Goal: Navigation & Orientation: Understand site structure

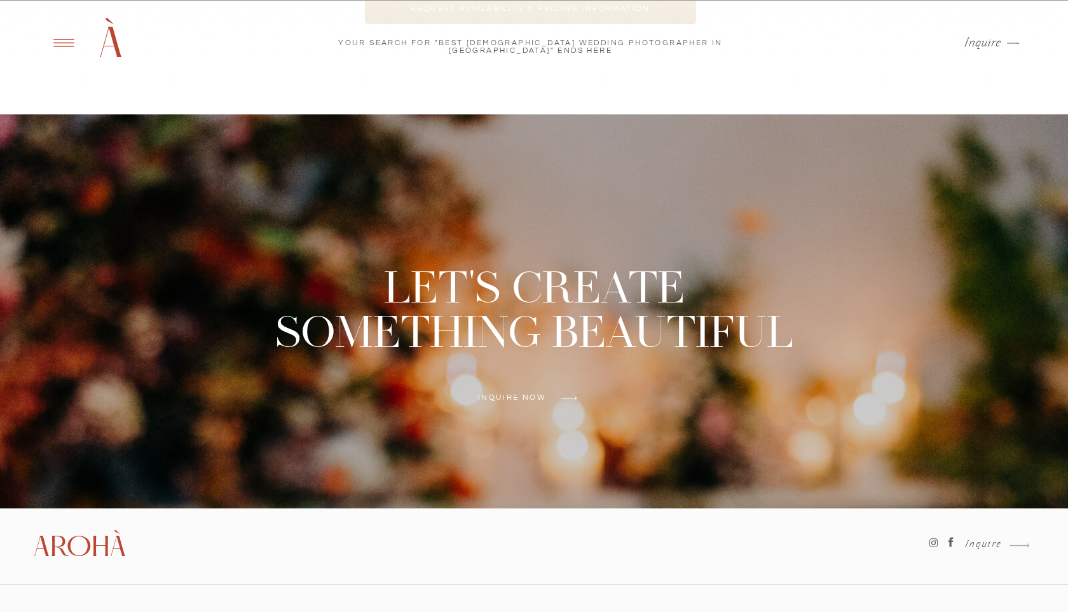
scroll to position [5113, 0]
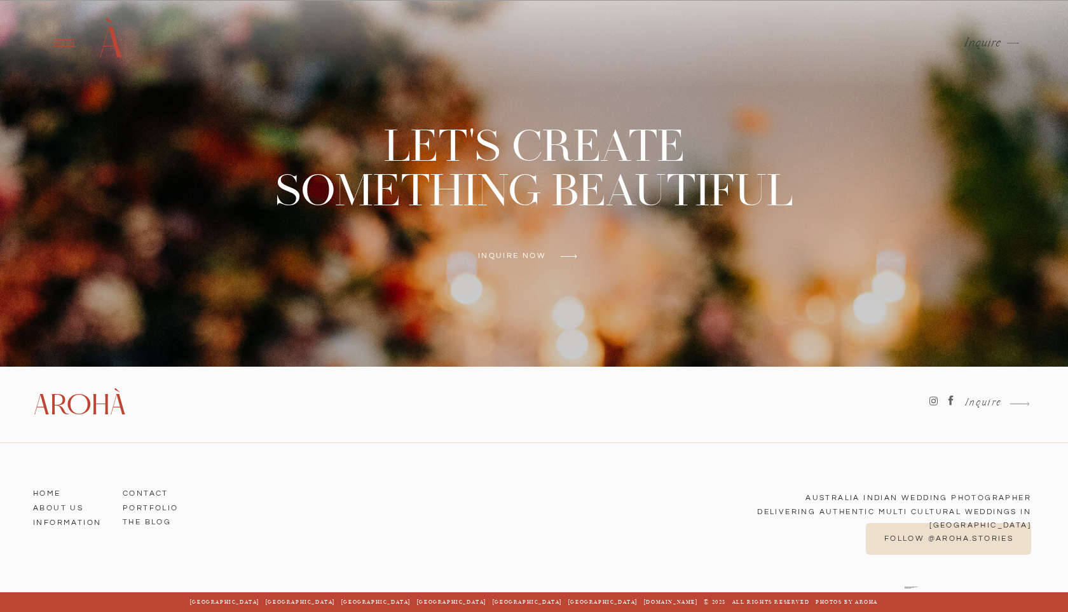
click at [142, 492] on h3 "Contact" at bounding box center [159, 491] width 72 height 11
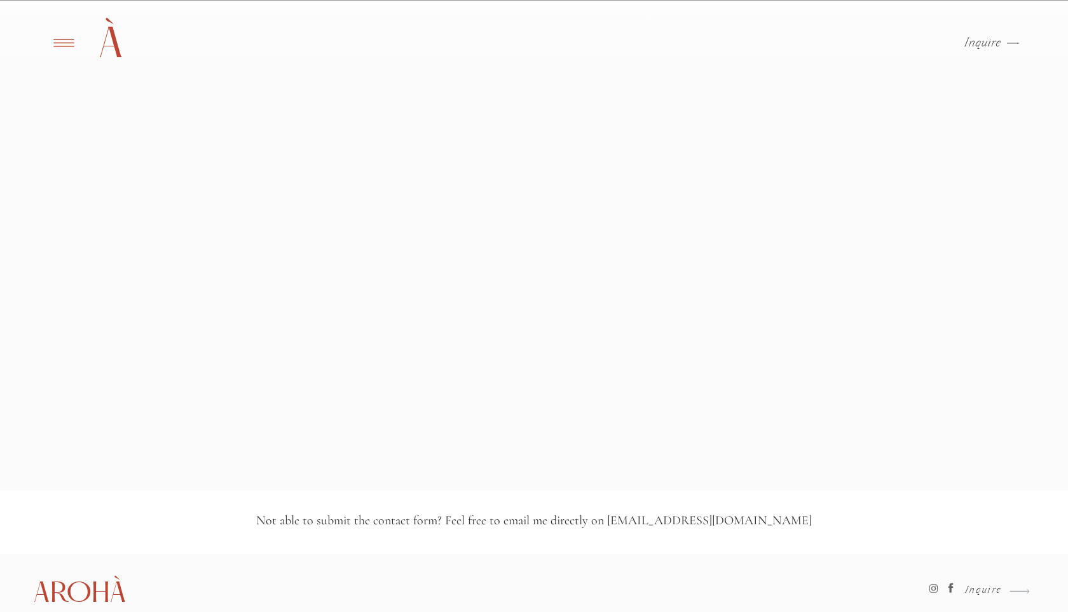
scroll to position [1540, 0]
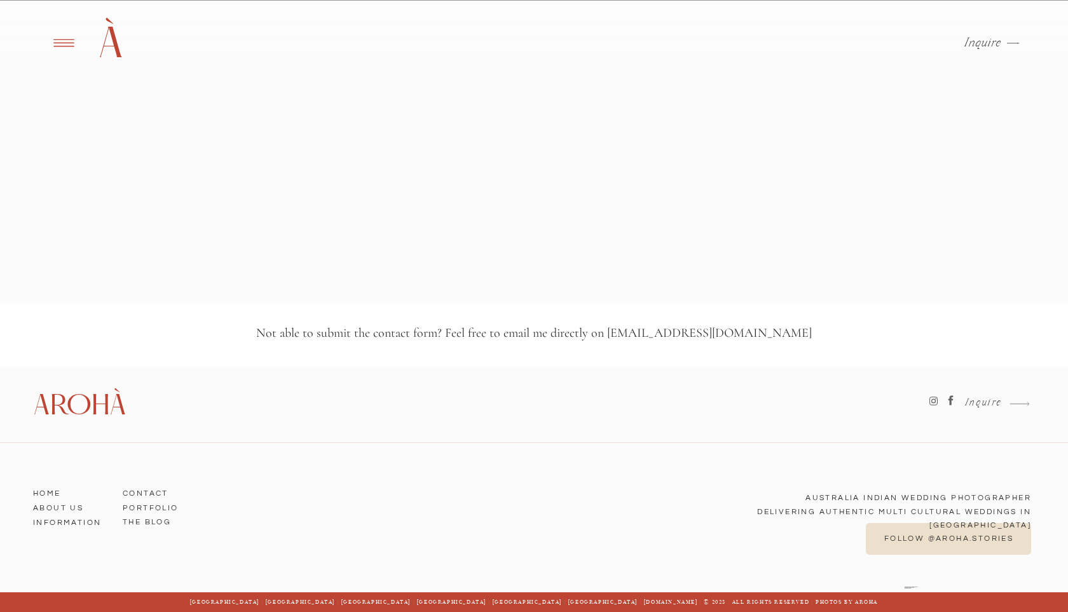
click at [56, 508] on h3 "ABOUT US" at bounding box center [69, 505] width 72 height 11
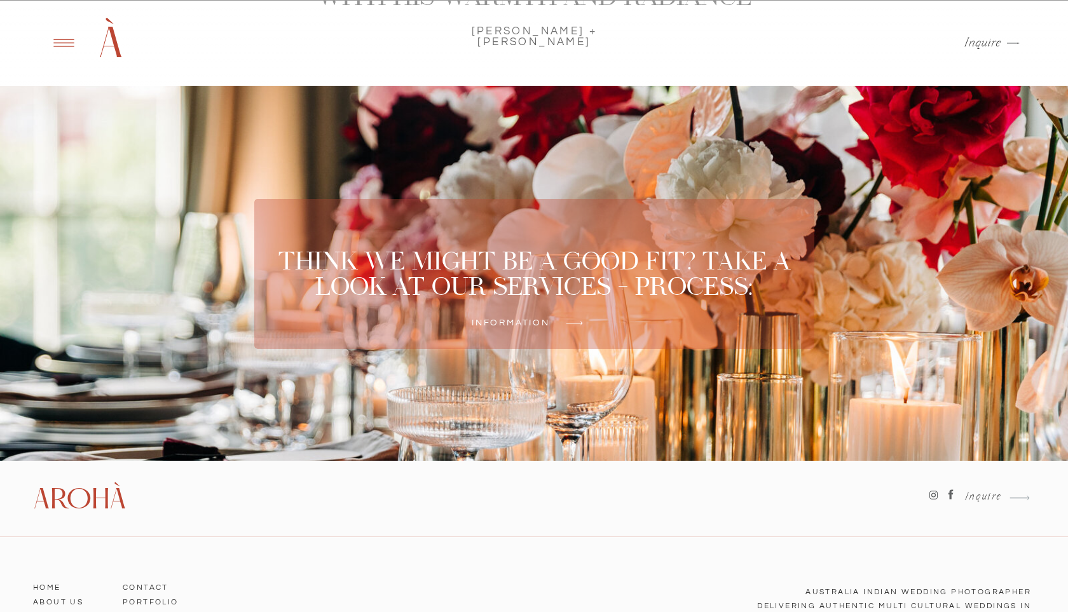
scroll to position [3542, 0]
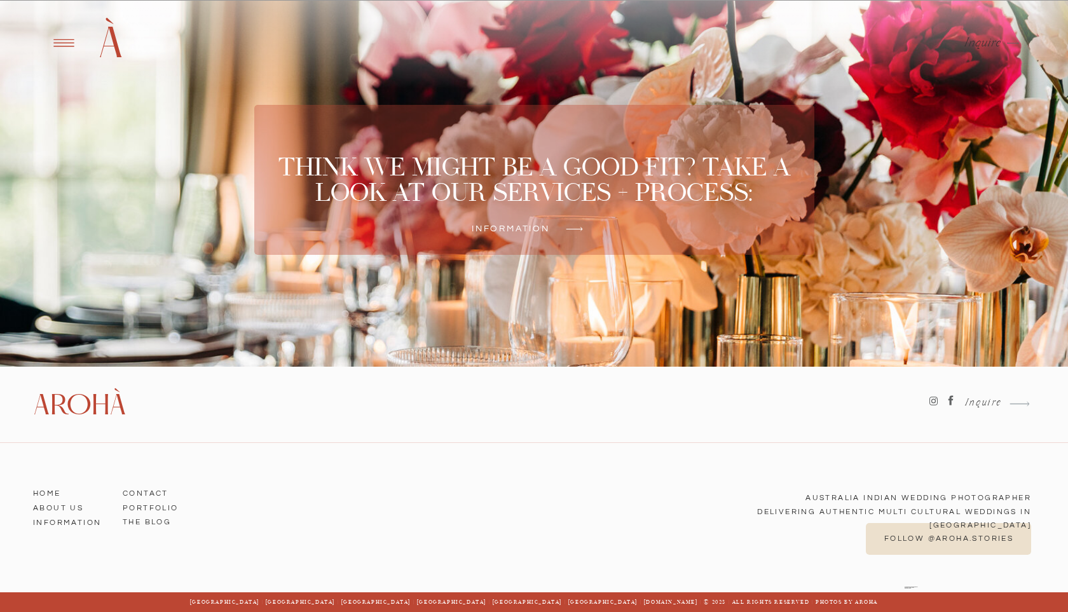
click at [170, 508] on h3 "Portfolio" at bounding box center [159, 505] width 72 height 11
